Goal: Information Seeking & Learning: Learn about a topic

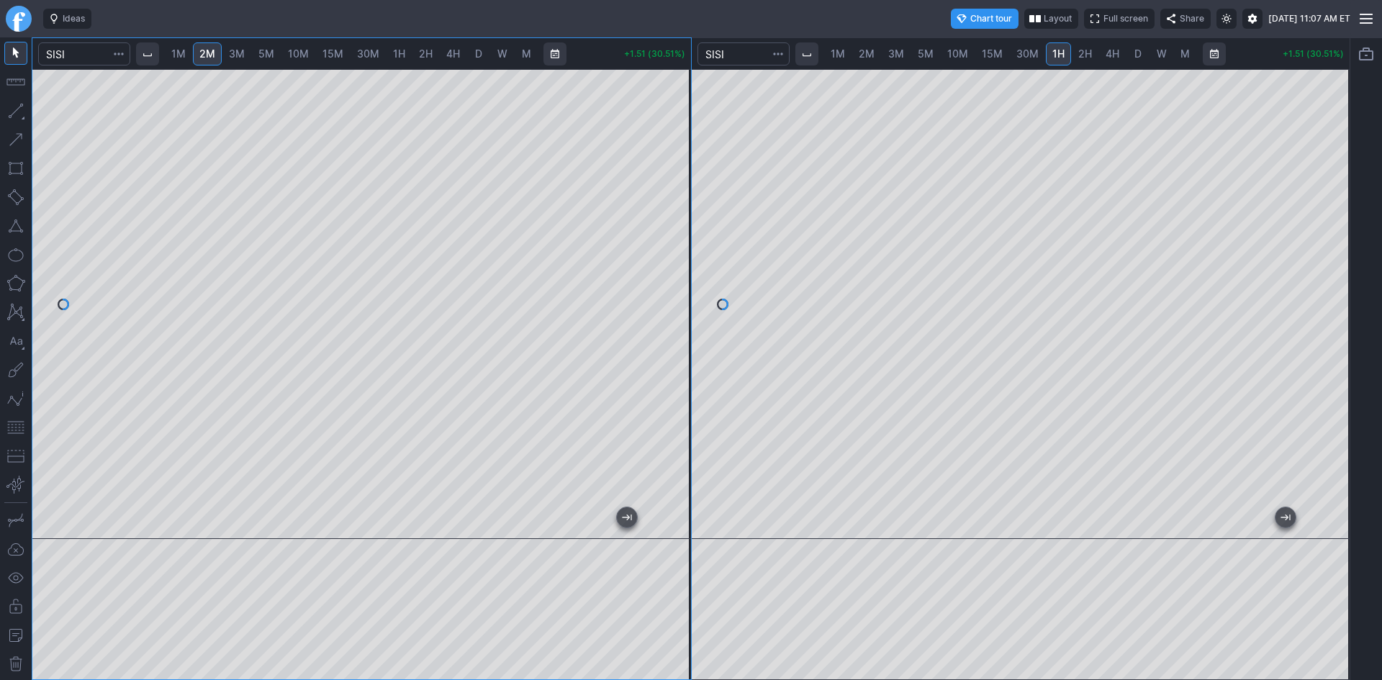
click at [9, 253] on div "1M 2M 3M 5M 10M 15M 30M 1H 2H 4H D W M +1.51 (30.51%) 1M 2M 3M 5M 10M 15M 30M 1…" at bounding box center [675, 358] width 1351 height 643
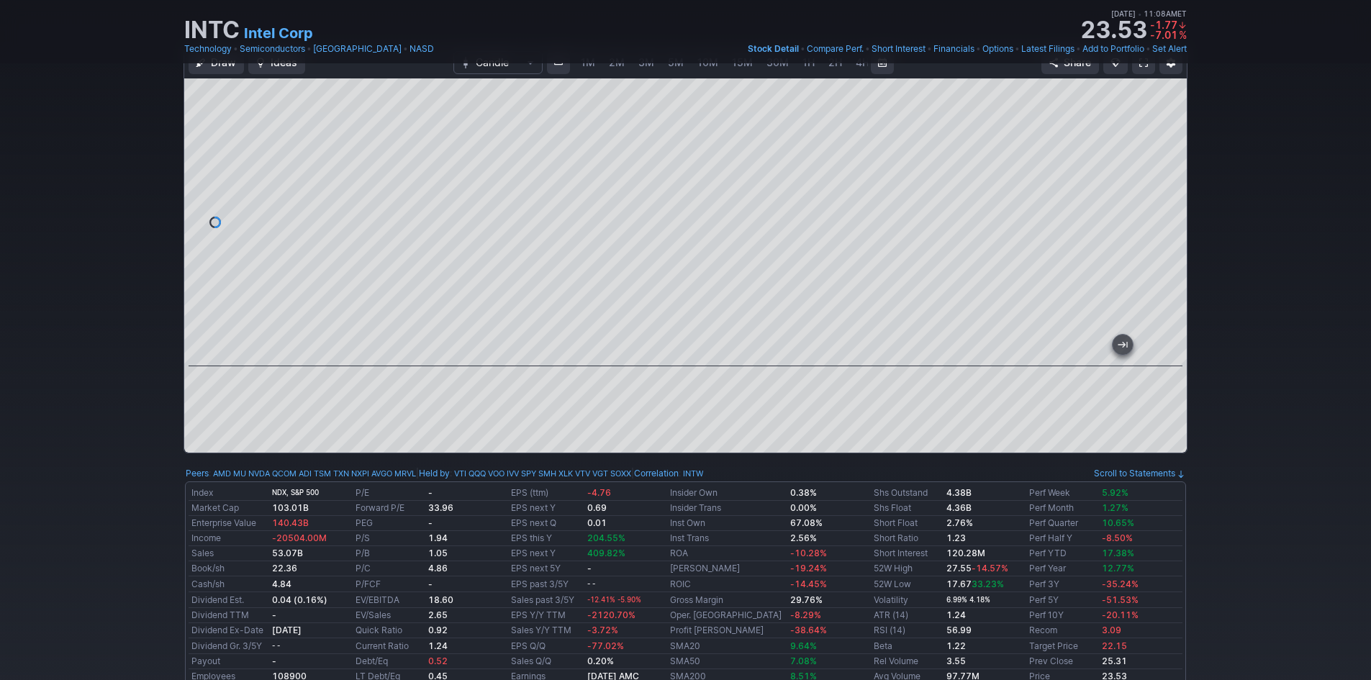
scroll to position [0, 78]
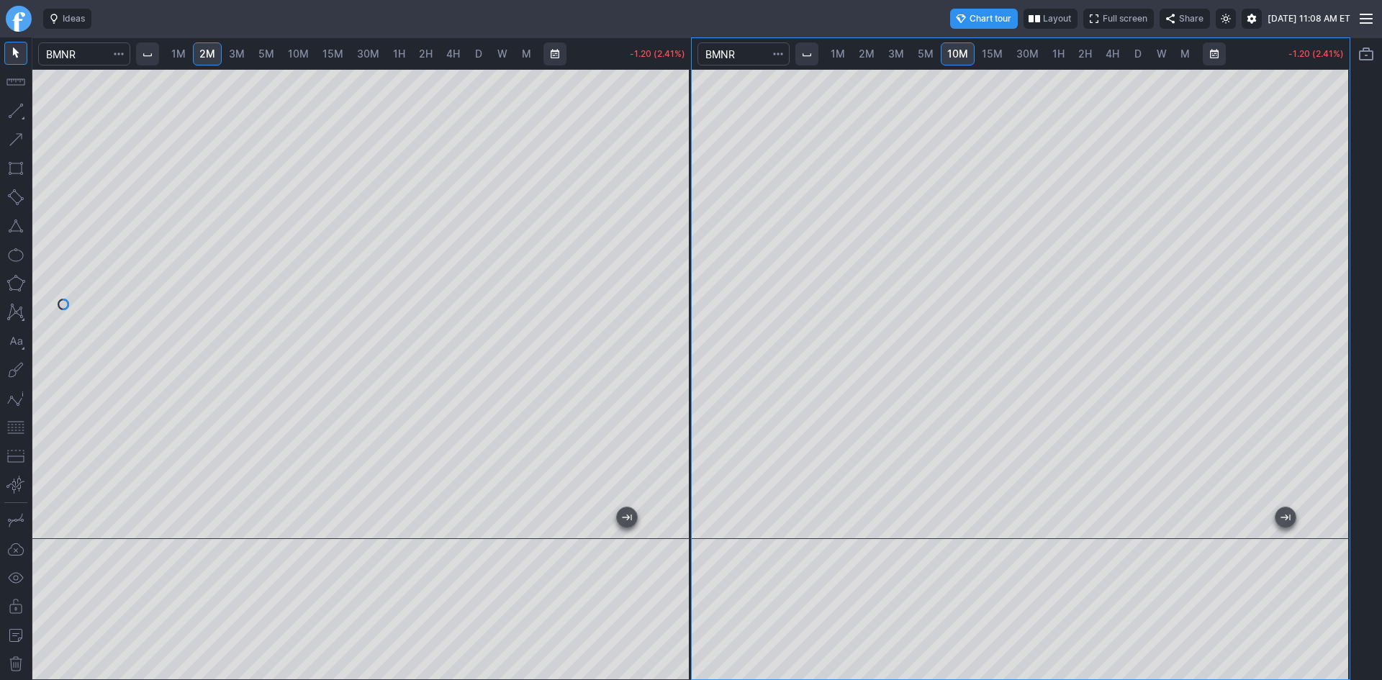
drag, startPoint x: 555, startPoint y: 52, endPoint x: 438, endPoint y: 52, distance: 116.6
click at [438, 52] on div "1M 2M 3M 5M 10M 15M 30M 1H 2H 4H D W M" at bounding box center [379, 54] width 488 height 35
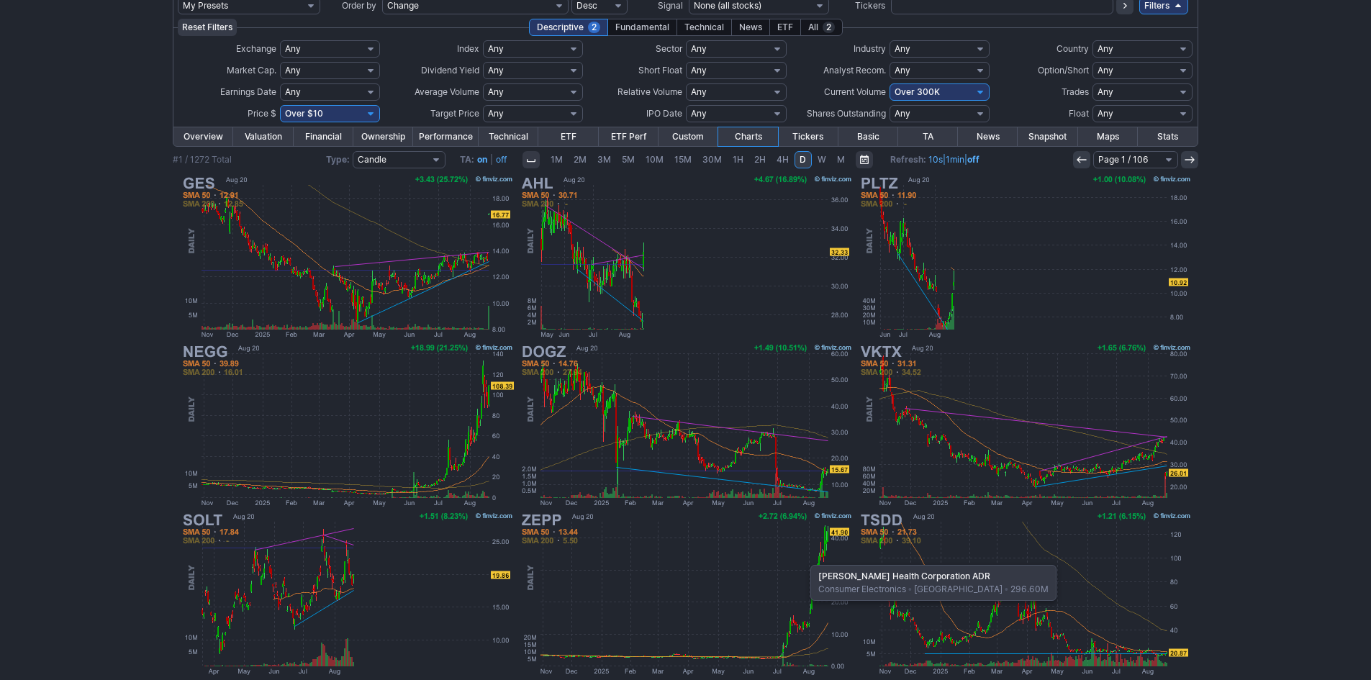
scroll to position [51, 0]
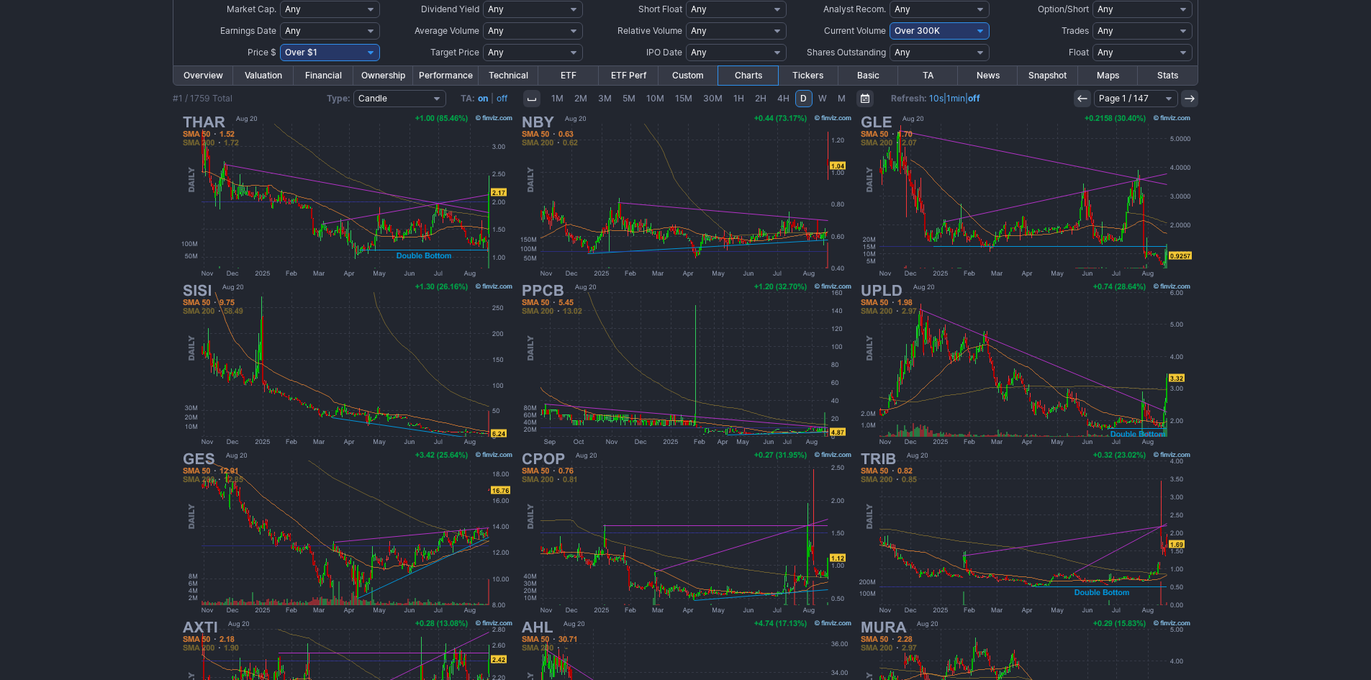
scroll to position [123, 0]
click at [927, 33] on select "Any Under 50K Under 100K Under 500K Under 750K Under 1M Over 0 Over 50K Over 10…" at bounding box center [940, 30] width 100 height 17
select select "o400"
click at [890, 22] on select "Any Under 50K Under 100K Under 500K Under 750K Under 1M Over 0 Over 50K Over 10…" at bounding box center [940, 30] width 100 height 17
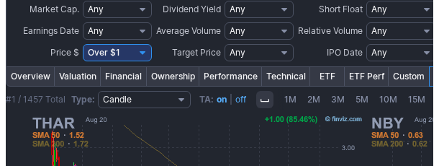
scroll to position [0, 109]
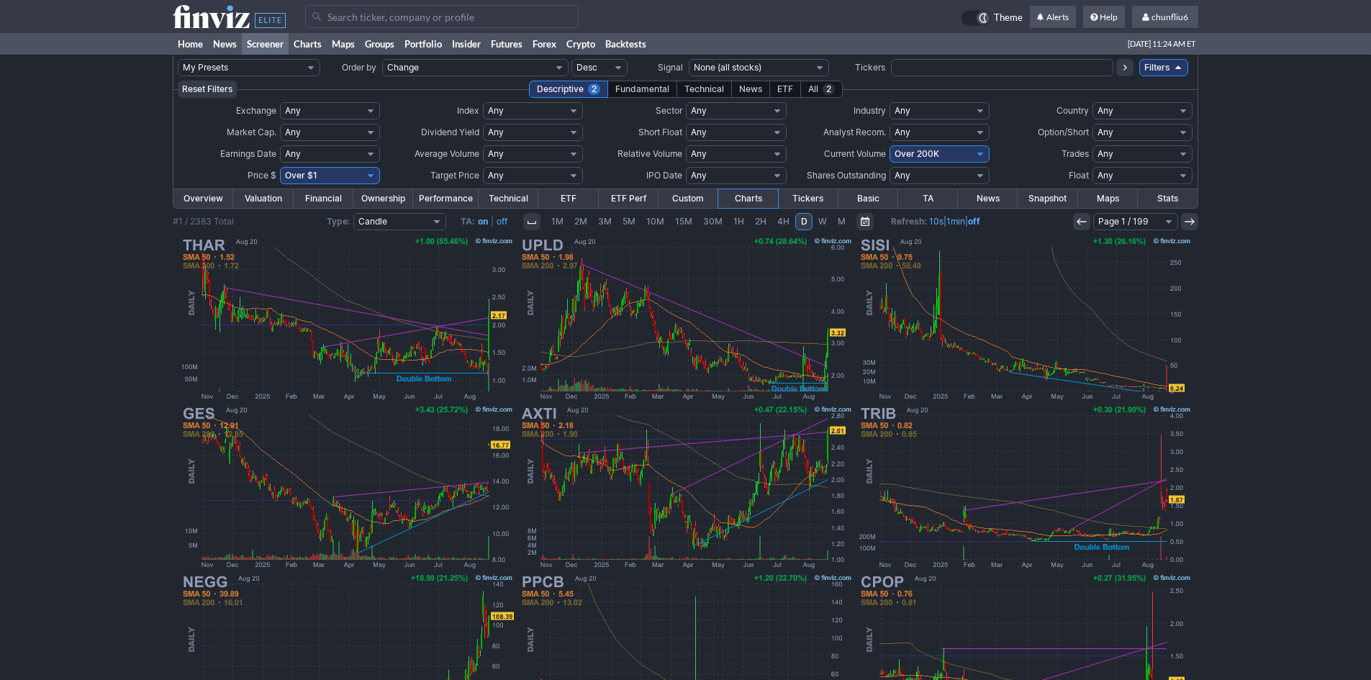
click at [426, 20] on input "Search" at bounding box center [442, 16] width 274 height 23
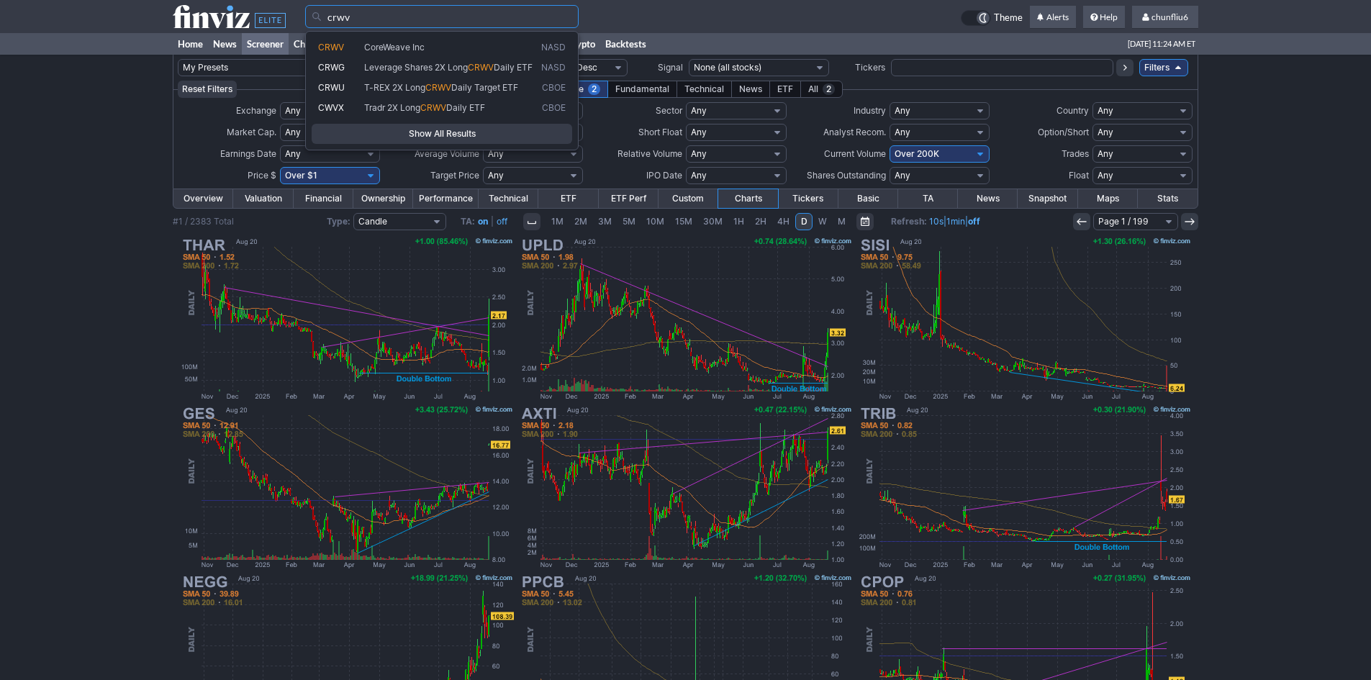
type input "crwv"
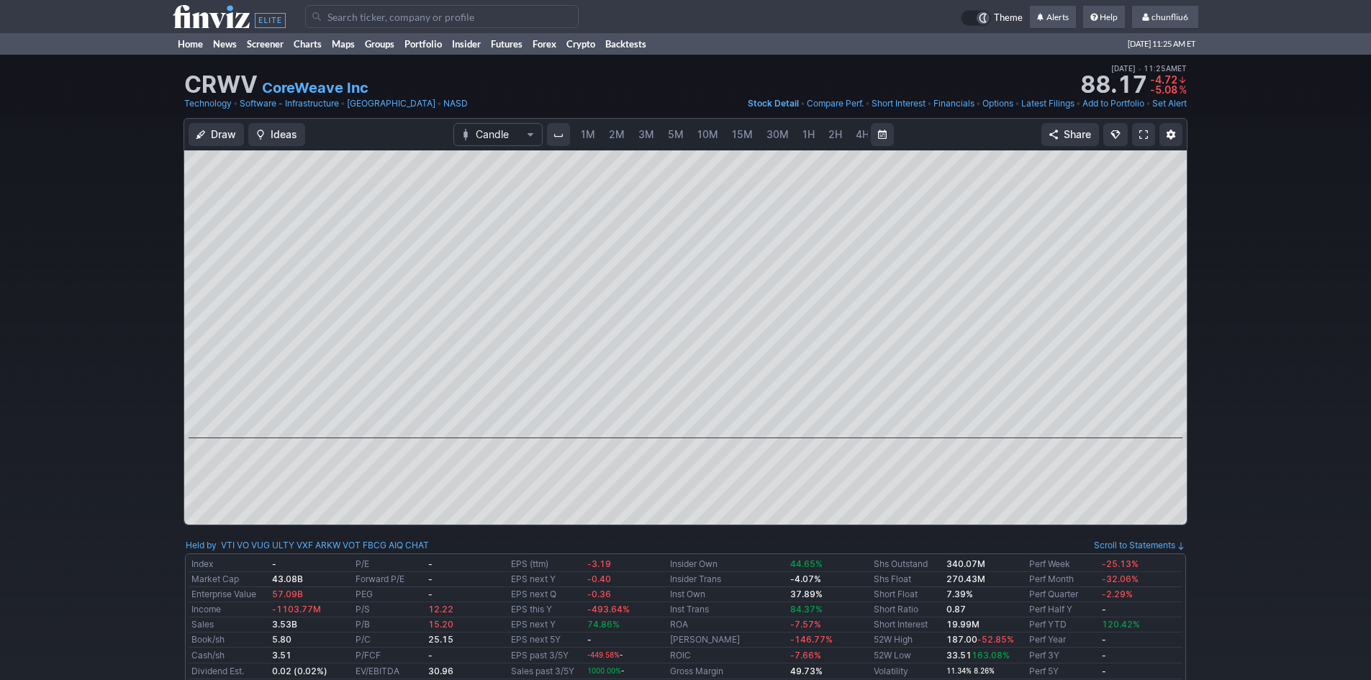
scroll to position [0, 78]
click at [598, 129] on span "5M" at bounding box center [598, 134] width 16 height 12
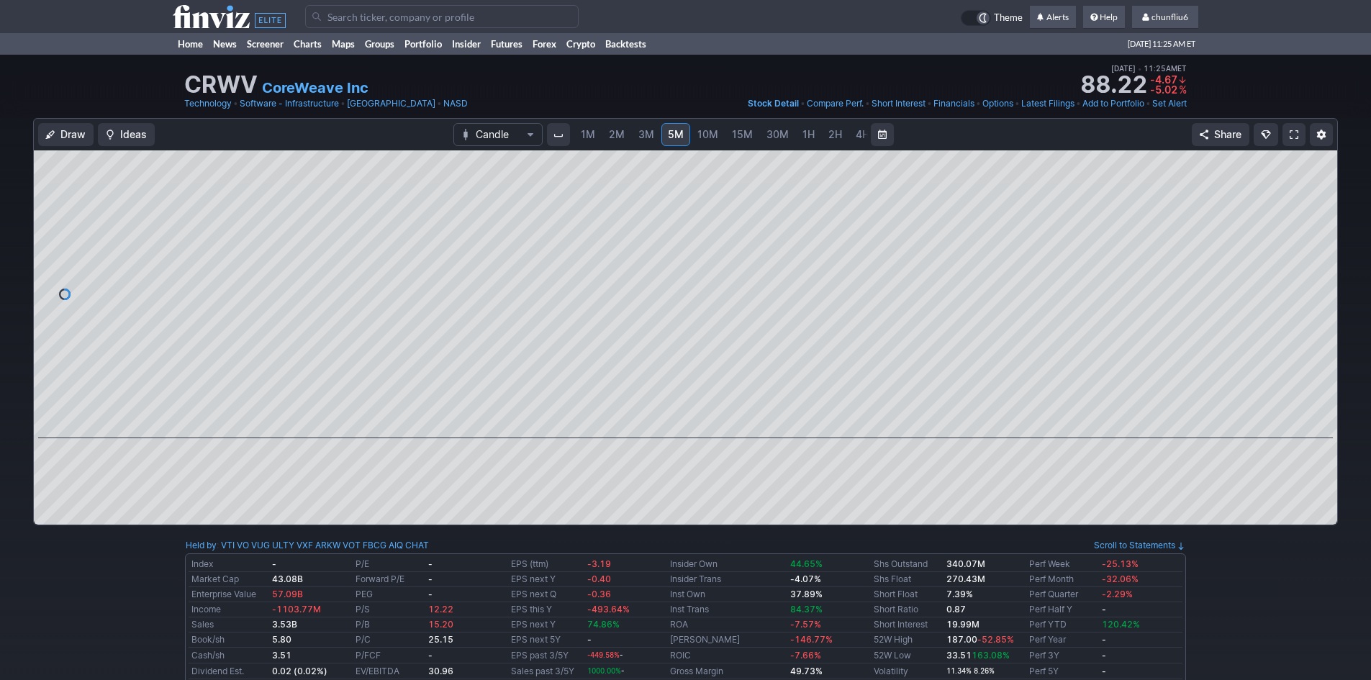
click at [588, 134] on span "1M" at bounding box center [588, 134] width 14 height 12
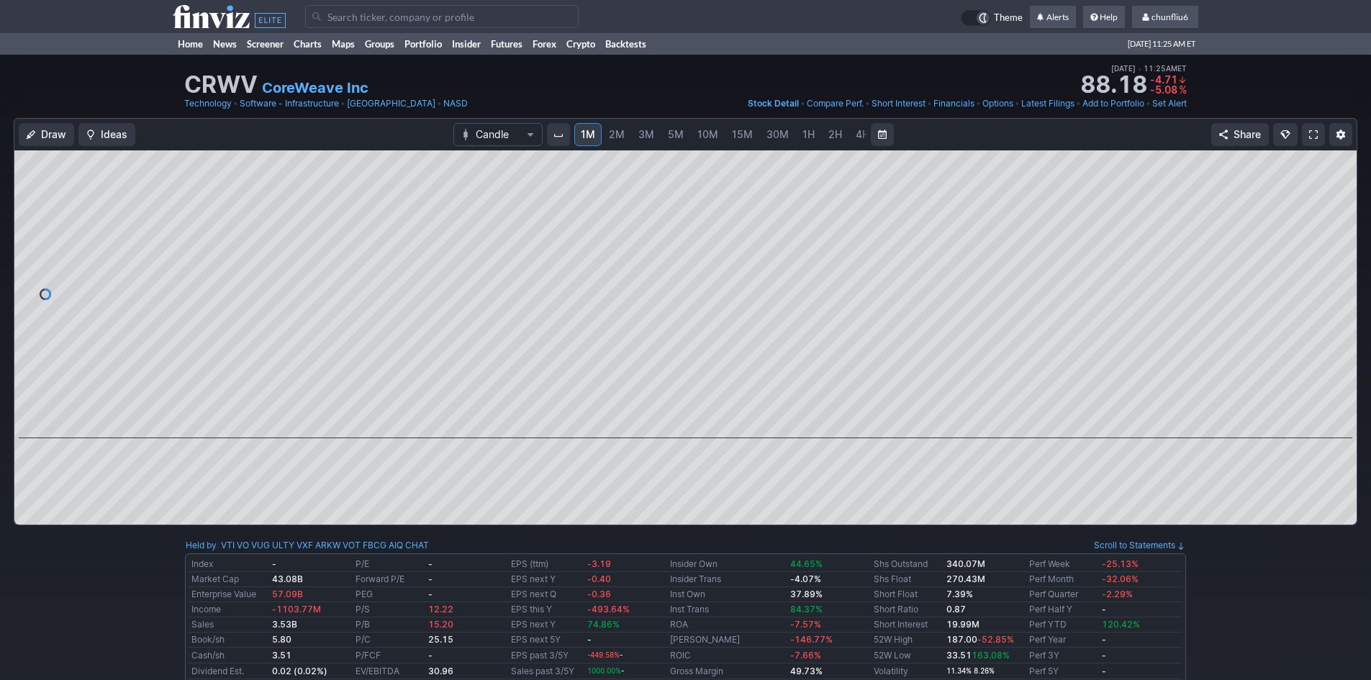
drag, startPoint x: 1342, startPoint y: 288, endPoint x: 1335, endPoint y: 307, distance: 20.1
click at [1335, 307] on div at bounding box center [1342, 291] width 30 height 252
click at [444, 387] on div at bounding box center [685, 294] width 1343 height 288
click at [48, 315] on div at bounding box center [685, 294] width 1343 height 288
drag, startPoint x: 637, startPoint y: 428, endPoint x: 809, endPoint y: 438, distance: 172.4
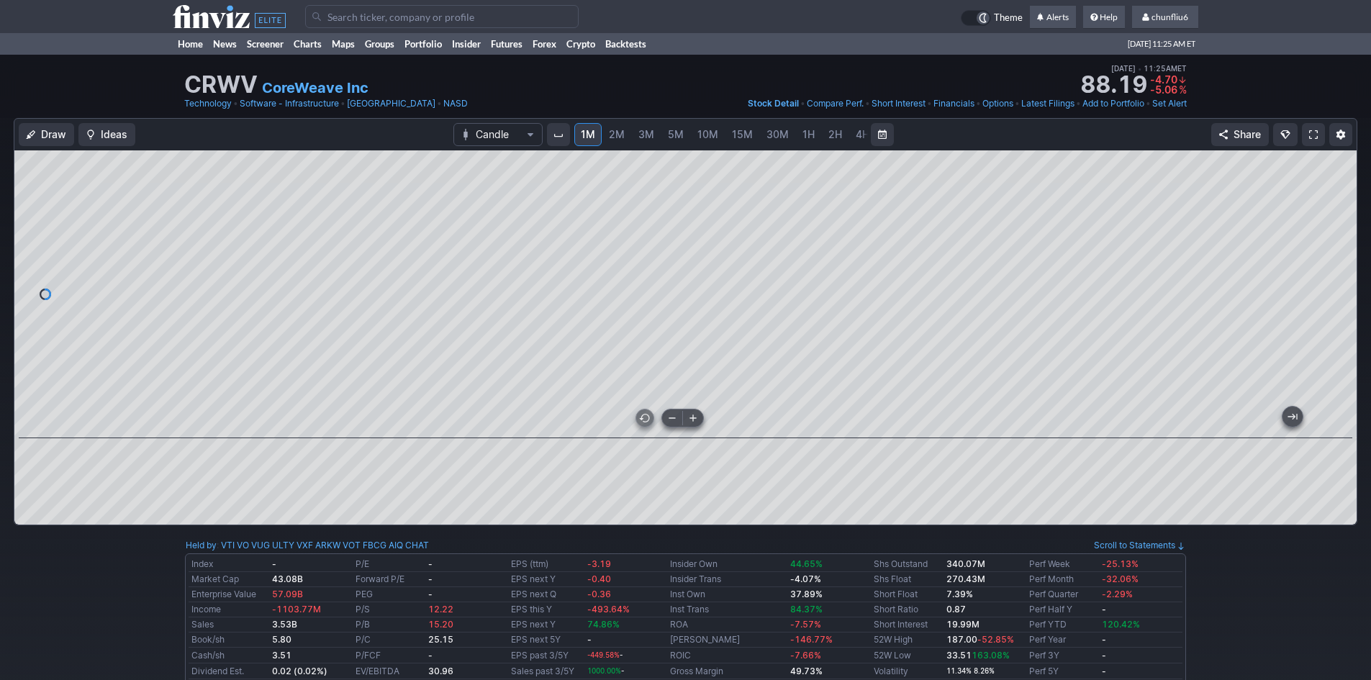
click at [809, 438] on div at bounding box center [685, 337] width 1343 height 374
drag, startPoint x: 754, startPoint y: 428, endPoint x: 1382, endPoint y: 467, distance: 628.3
click at [644, 127] on link "3M" at bounding box center [646, 134] width 29 height 23
click at [700, 128] on span "10M" at bounding box center [708, 134] width 21 height 12
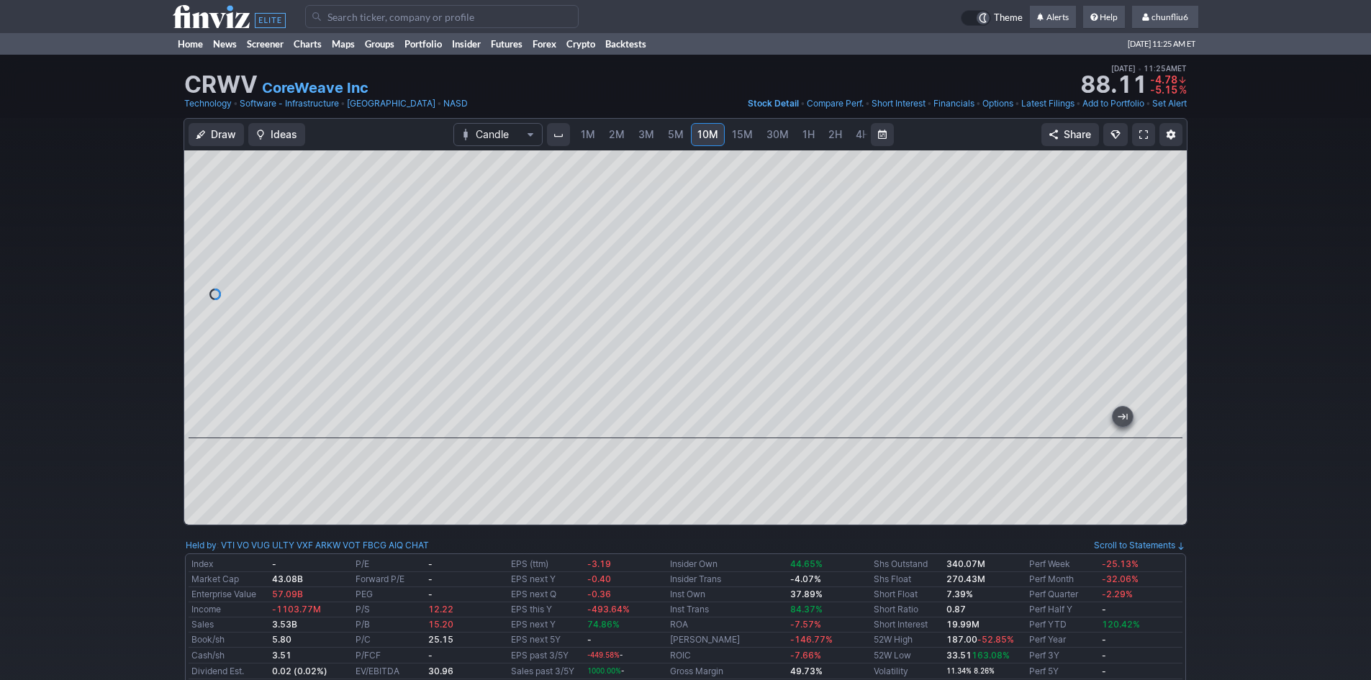
drag, startPoint x: 1164, startPoint y: 310, endPoint x: 1163, endPoint y: 320, distance: 10.2
click at [1163, 320] on div at bounding box center [1172, 291] width 30 height 252
click at [856, 135] on span "4H" at bounding box center [863, 134] width 14 height 12
click at [855, 135] on span "M" at bounding box center [857, 134] width 9 height 12
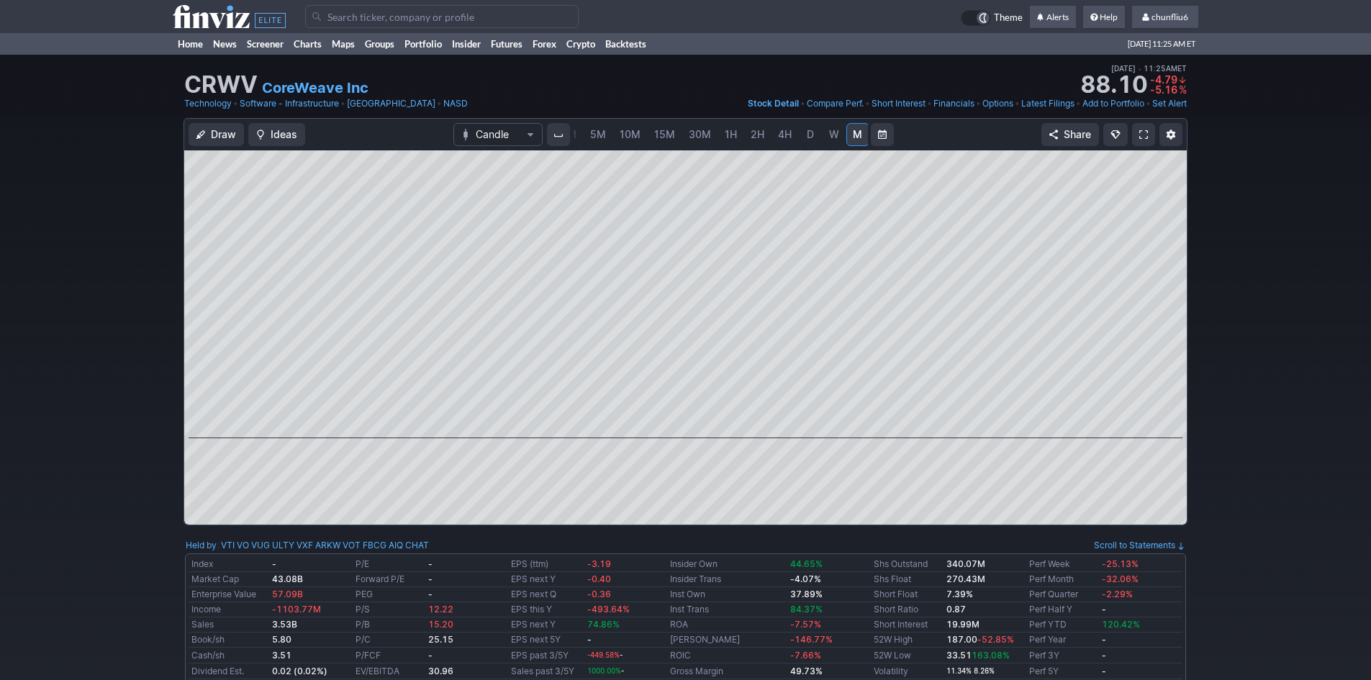
click at [829, 136] on span "W" at bounding box center [834, 134] width 10 height 12
click at [811, 136] on span "D" at bounding box center [811, 134] width 10 height 14
click at [368, 19] on input "Search" at bounding box center [442, 16] width 274 height 23
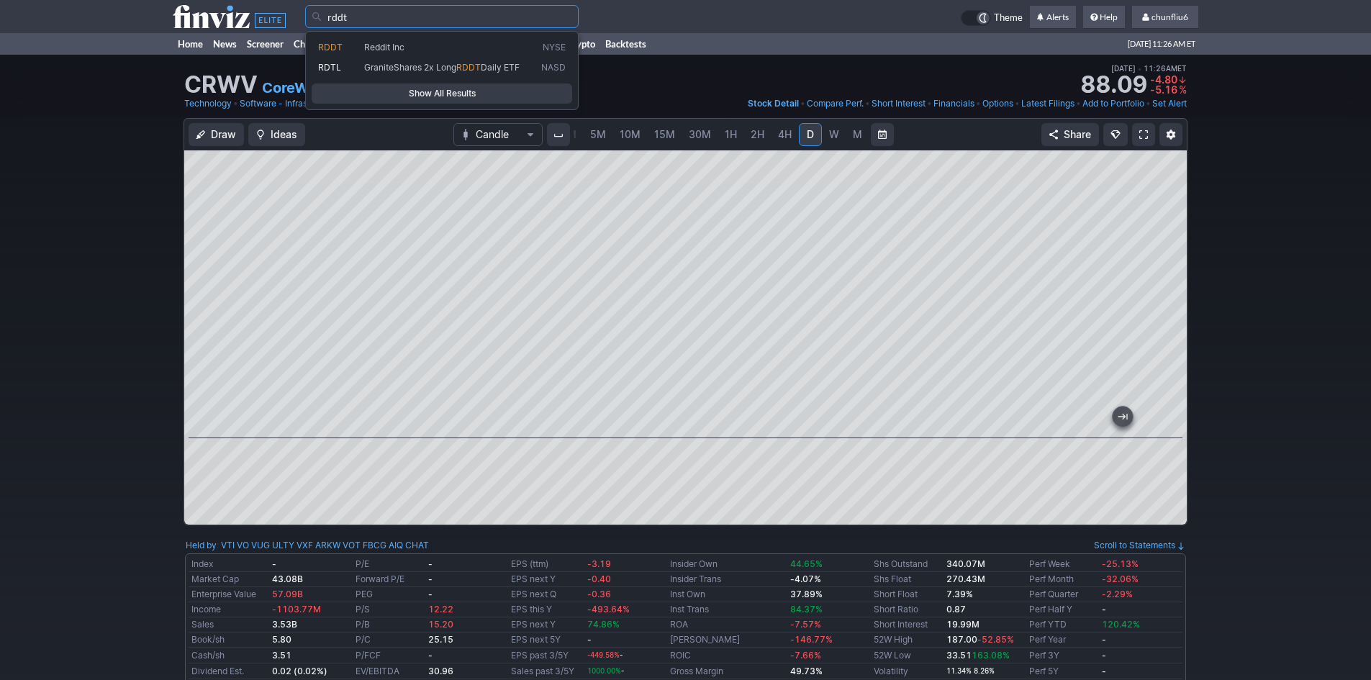
type input "rddt"
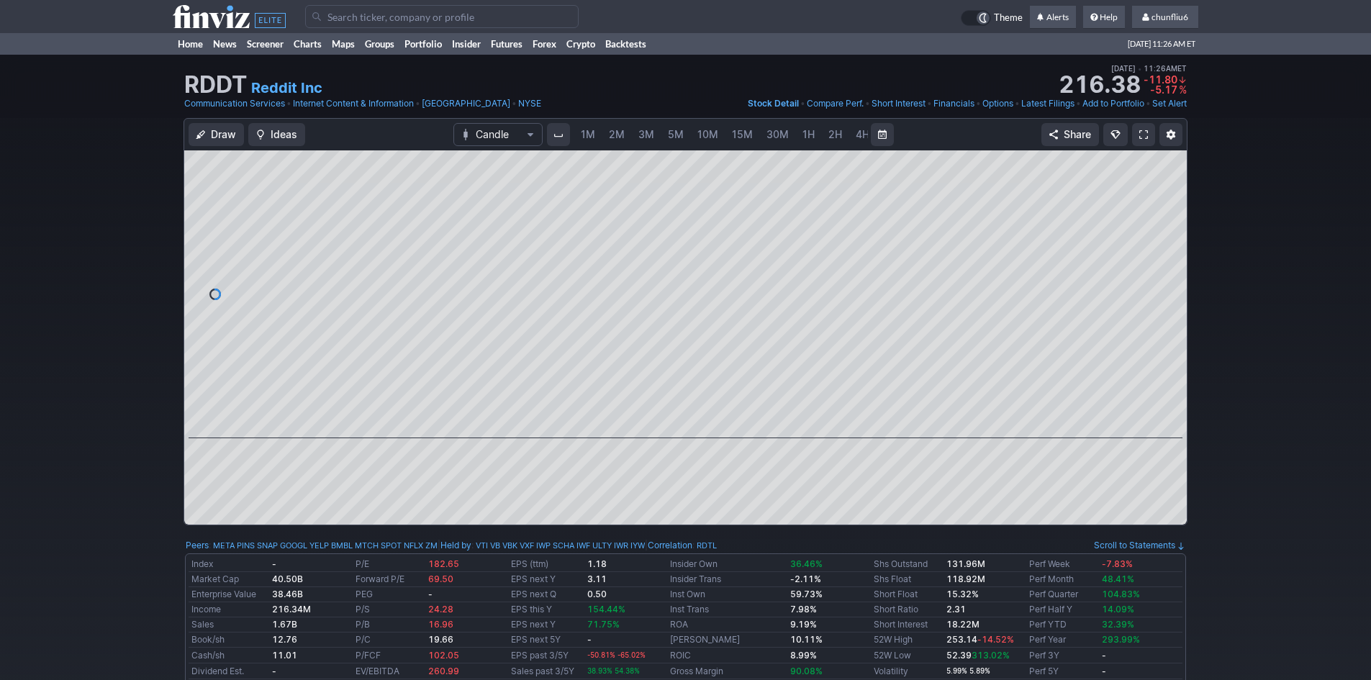
scroll to position [0, 78]
drag, startPoint x: 1173, startPoint y: 197, endPoint x: 1166, endPoint y: 231, distance: 35.3
click at [1166, 231] on div at bounding box center [1172, 291] width 30 height 252
click at [394, 17] on input "Search" at bounding box center [442, 16] width 274 height 23
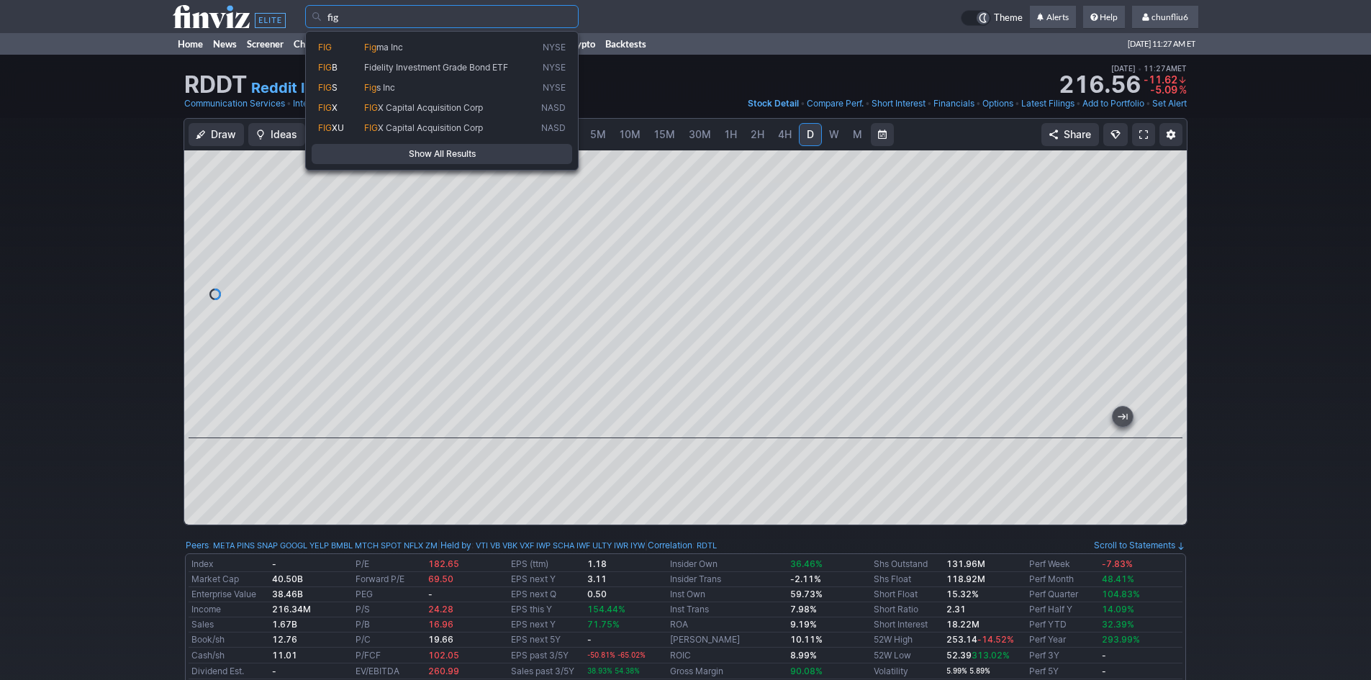
type input "fig"
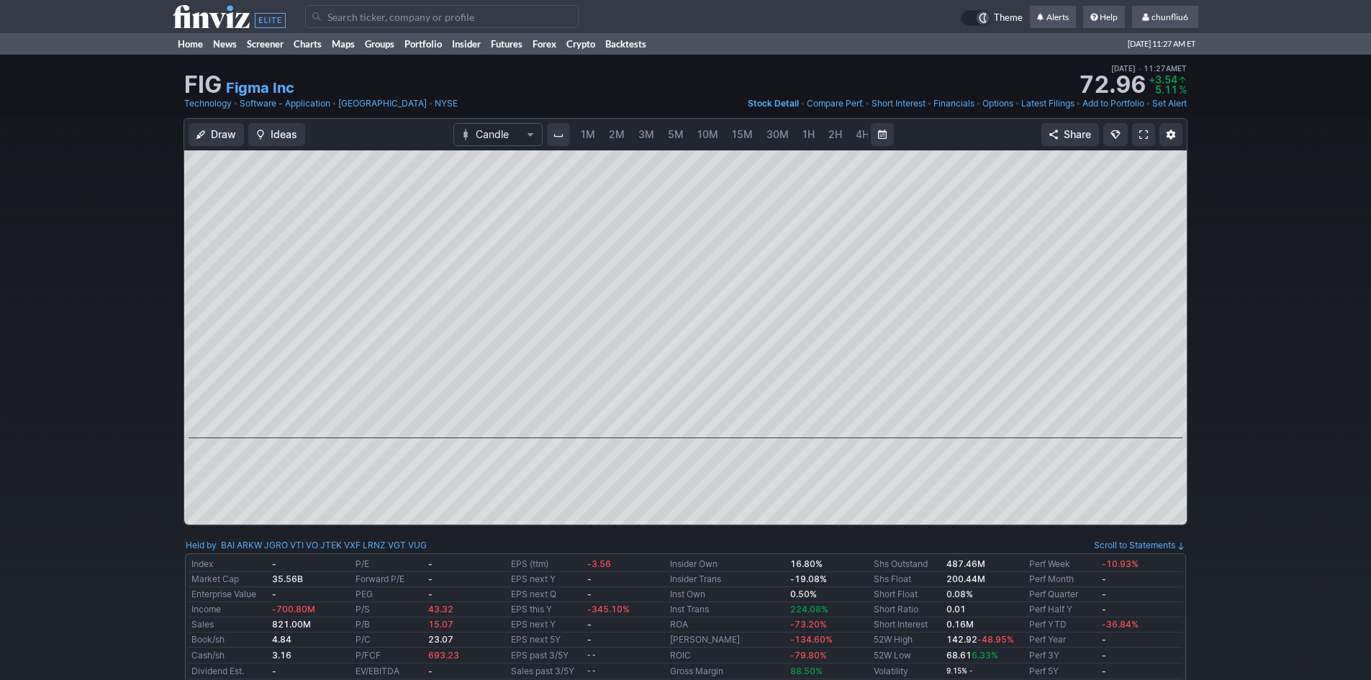
scroll to position [0, 78]
click at [596, 135] on span "5M" at bounding box center [598, 134] width 16 height 12
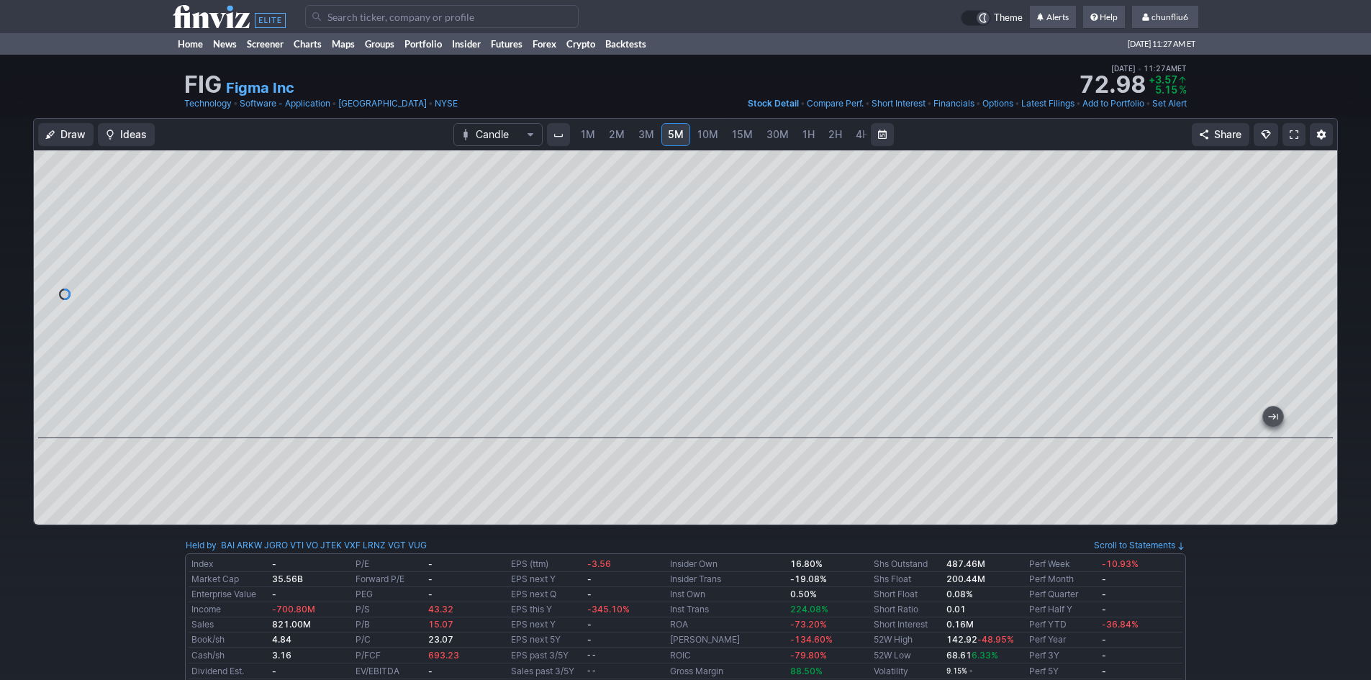
drag, startPoint x: 1320, startPoint y: 188, endPoint x: 1311, endPoint y: 266, distance: 78.3
click at [1311, 266] on div at bounding box center [1322, 291] width 30 height 252
click at [1292, 134] on span at bounding box center [1294, 135] width 9 height 12
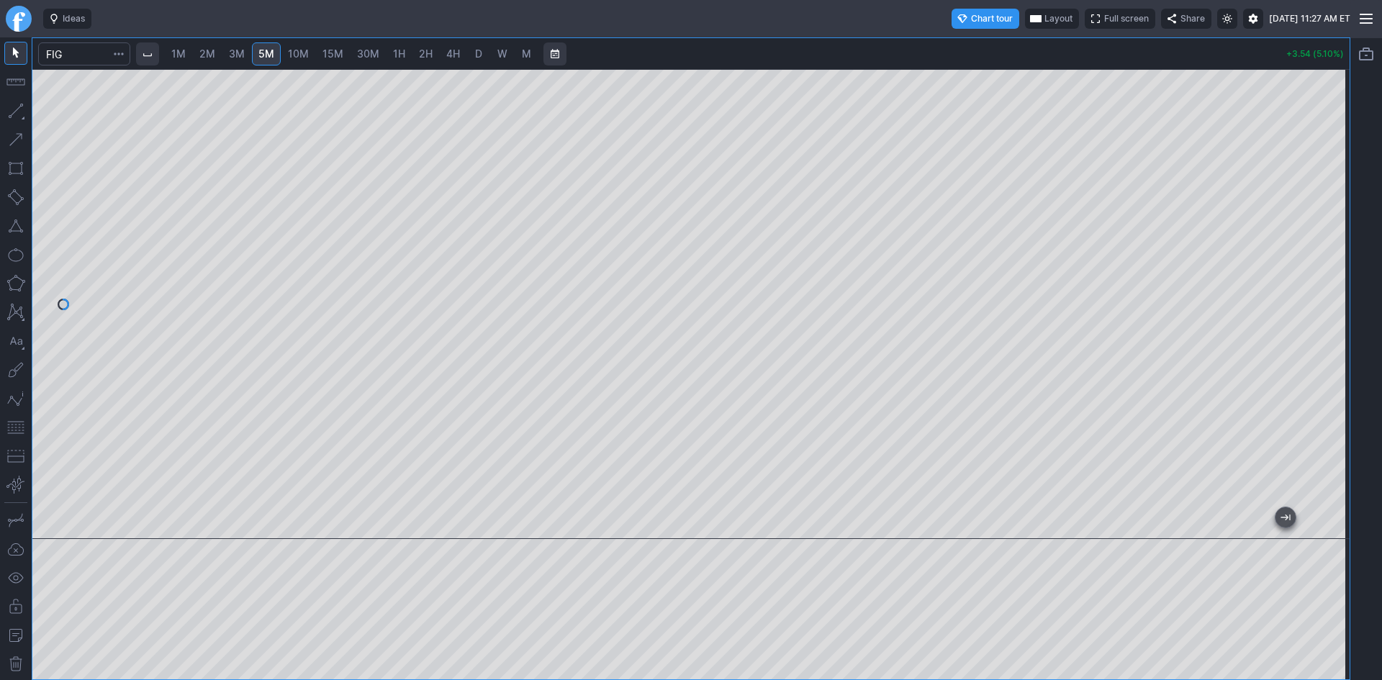
drag, startPoint x: 1327, startPoint y: 237, endPoint x: 1320, endPoint y: 256, distance: 20.7
click at [1320, 256] on div at bounding box center [1335, 301] width 30 height 434
click at [190, 58] on link "1M" at bounding box center [178, 53] width 27 height 23
click at [207, 55] on span "2M" at bounding box center [207, 54] width 16 height 12
drag, startPoint x: 1343, startPoint y: 184, endPoint x: 1329, endPoint y: 294, distance: 111.1
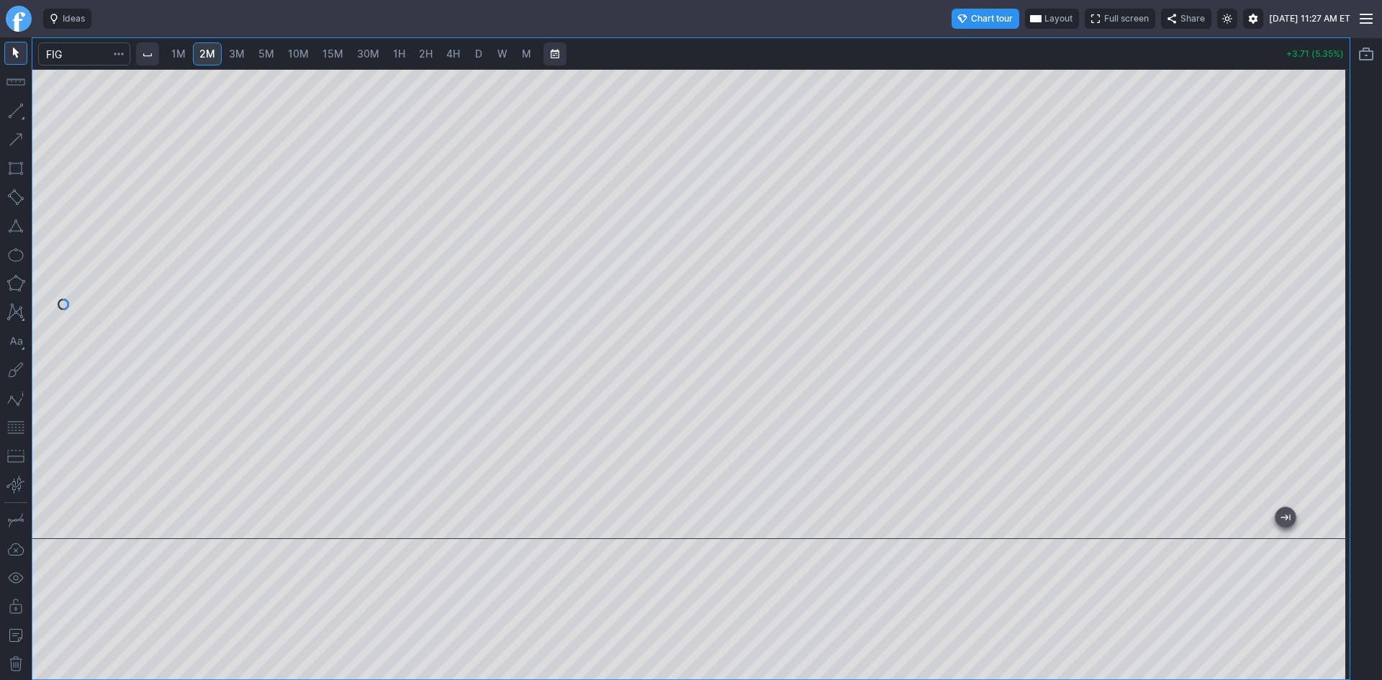
click at [1329, 294] on div at bounding box center [1335, 301] width 30 height 434
click at [16, 423] on button "button" at bounding box center [15, 427] width 23 height 23
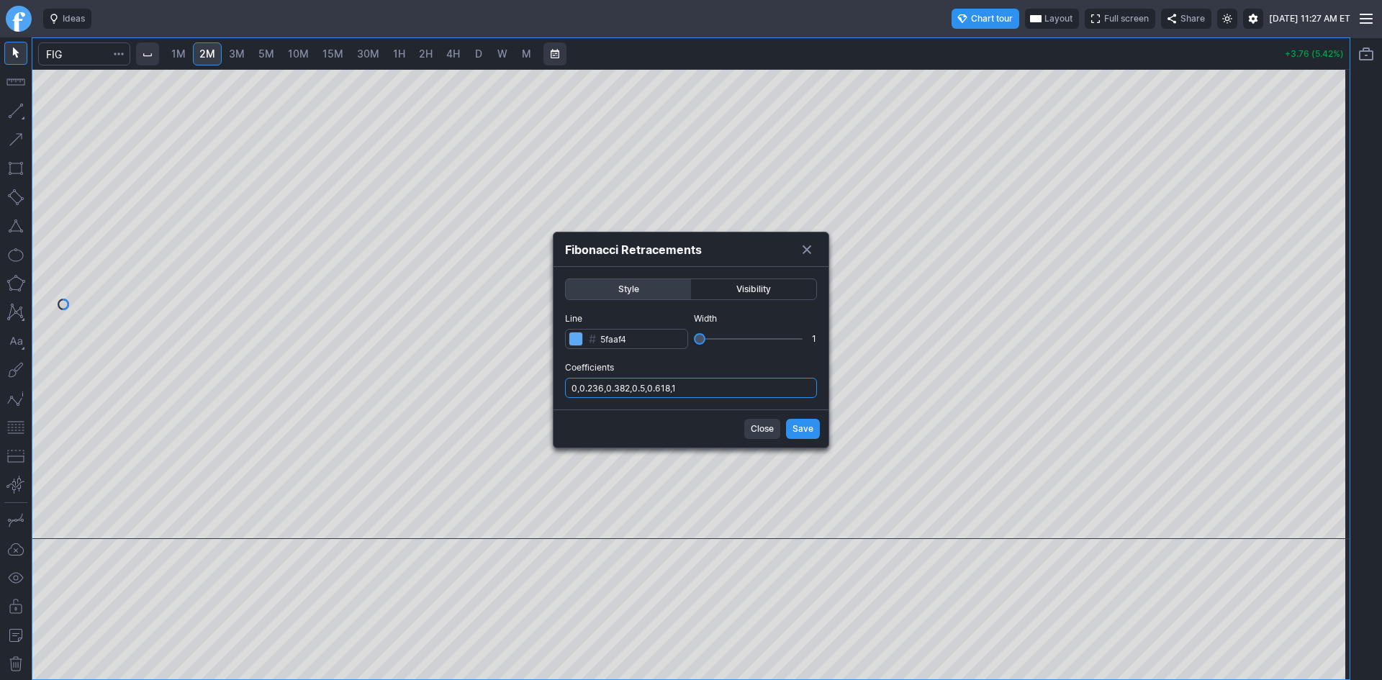
click at [706, 392] on input "0,0.236,0.382,0.5,0.618,1" at bounding box center [691, 388] width 252 height 20
type input "0,0.236,0.382,0.5,0.618,1,.786"
click at [811, 433] on span "Save" at bounding box center [803, 429] width 21 height 14
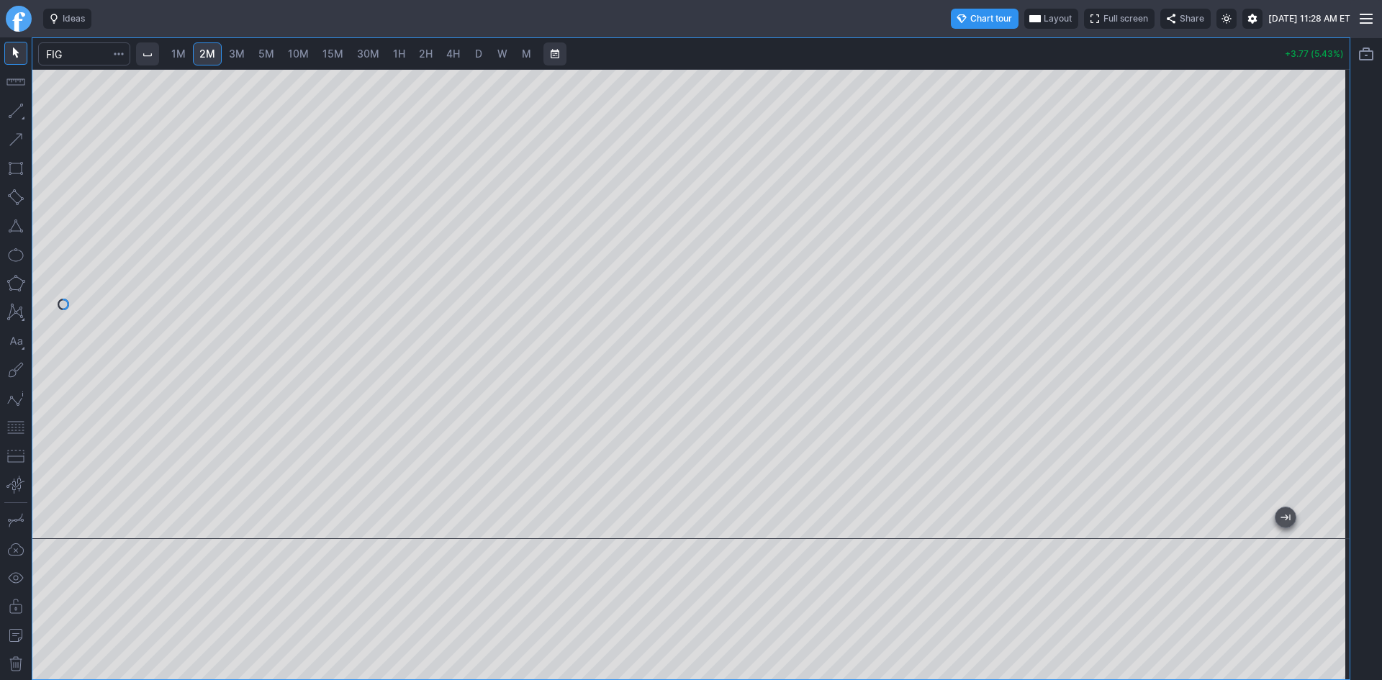
drag, startPoint x: 1334, startPoint y: 273, endPoint x: 1328, endPoint y: 284, distance: 12.9
click at [1328, 284] on div at bounding box center [1335, 301] width 30 height 434
click at [1044, 17] on span "Layout" at bounding box center [1058, 19] width 28 height 14
click at [986, 51] on button "Layout" at bounding box center [984, 47] width 20 height 20
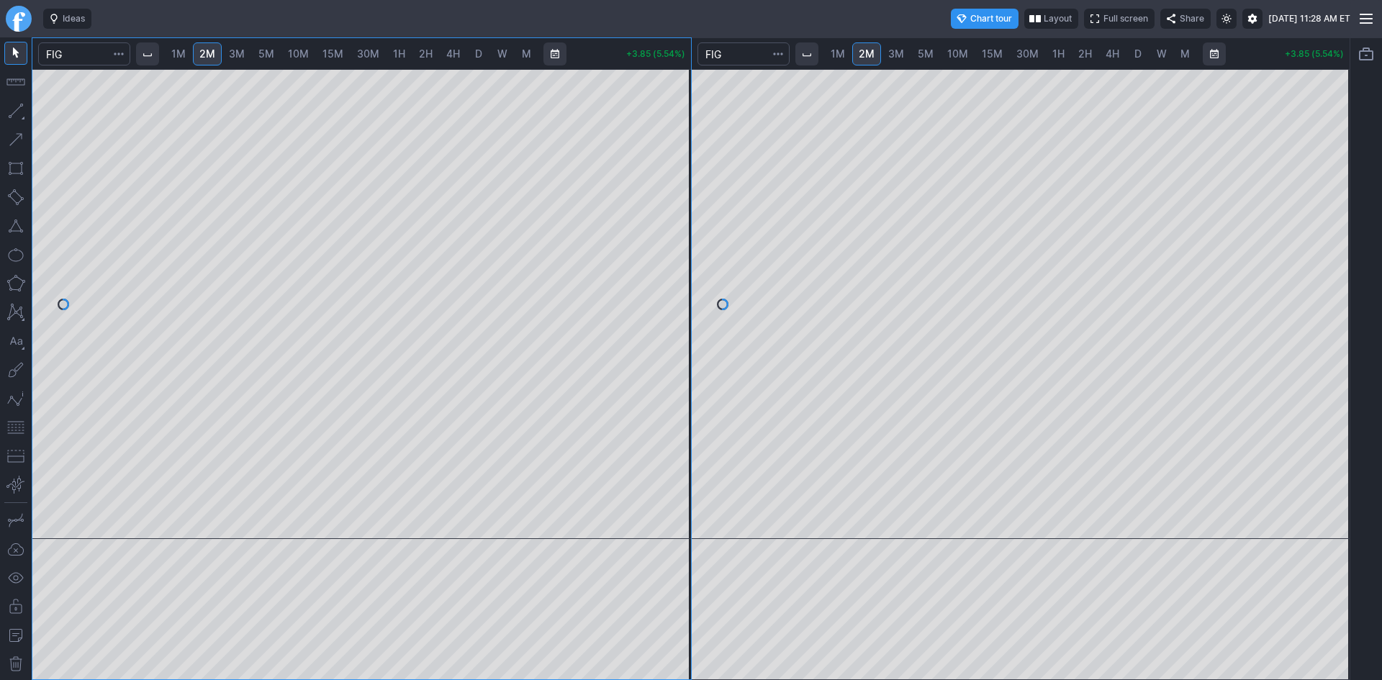
click at [904, 55] on span "3M" at bounding box center [896, 54] width 16 height 12
click at [951, 53] on span "10M" at bounding box center [957, 54] width 21 height 12
drag, startPoint x: 1339, startPoint y: 244, endPoint x: 1325, endPoint y: 305, distance: 62.0
click at [1334, 303] on div at bounding box center [1335, 301] width 30 height 434
click at [11, 423] on button "button" at bounding box center [15, 427] width 23 height 23
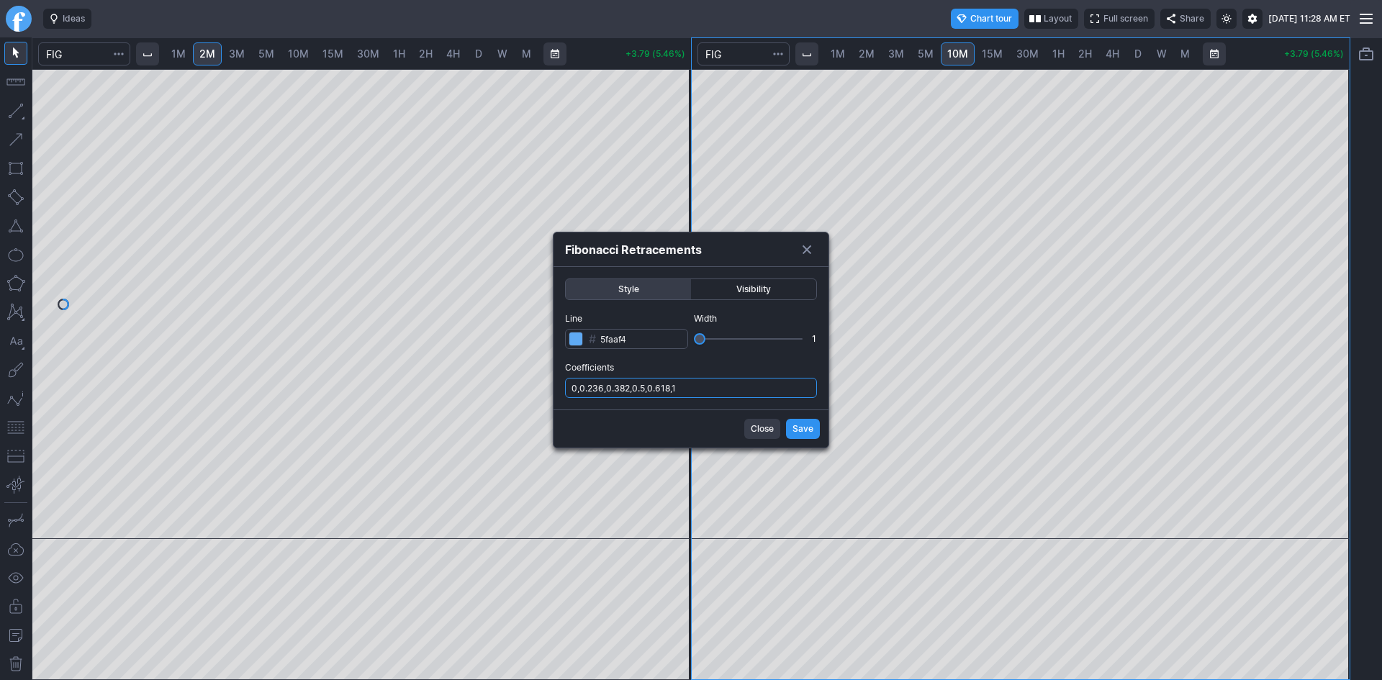
click at [778, 383] on input "0,0.236,0.382,0.5,0.618,1" at bounding box center [691, 388] width 252 height 20
type input "0,0.236,0.382,0.5,0.618,1,.786"
click at [796, 428] on span "Save" at bounding box center [803, 429] width 21 height 14
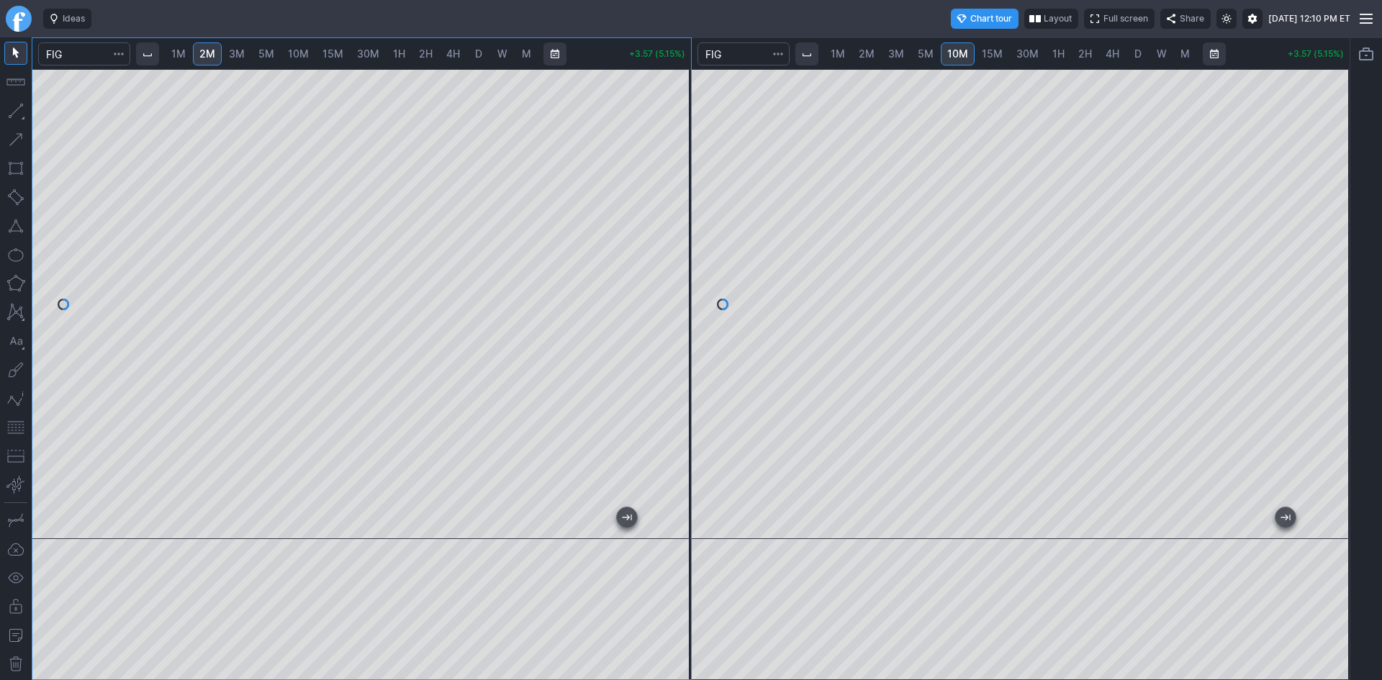
drag, startPoint x: 667, startPoint y: 156, endPoint x: 677, endPoint y: 221, distance: 66.3
click at [677, 221] on div at bounding box center [676, 301] width 30 height 434
click at [1035, 53] on span "30M" at bounding box center [1028, 54] width 22 height 12
click at [1143, 50] on link "D" at bounding box center [1138, 53] width 23 height 23
drag, startPoint x: 1328, startPoint y: 196, endPoint x: 1325, endPoint y: 284, distance: 88.6
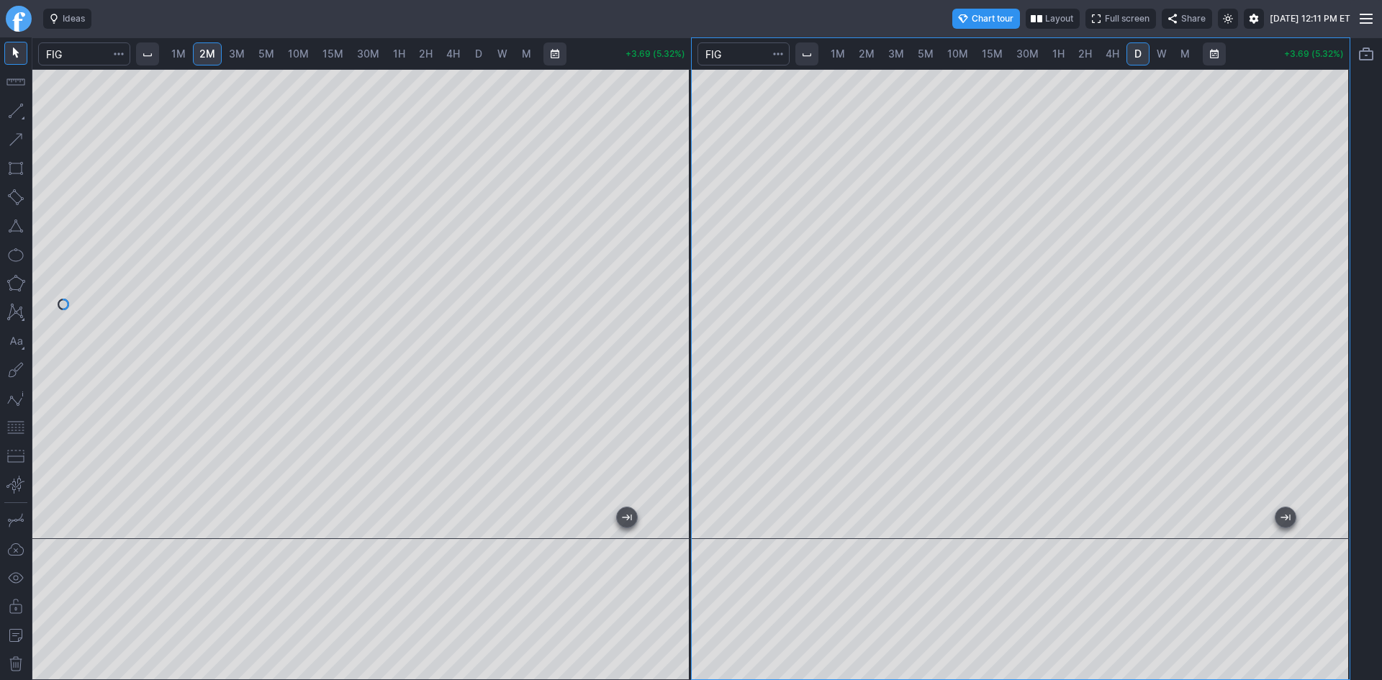
click at [1332, 284] on div at bounding box center [1335, 301] width 30 height 434
